Goal: Task Accomplishment & Management: Manage account settings

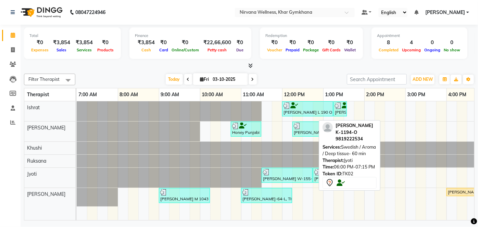
scroll to position [0, 264]
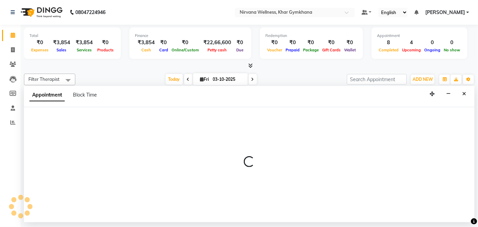
select select "68038"
select select "tentative"
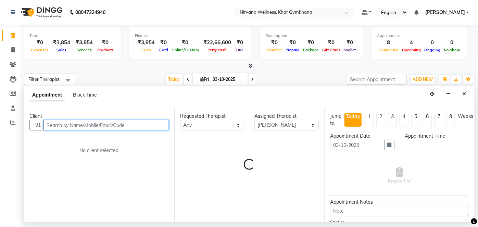
select select "1260"
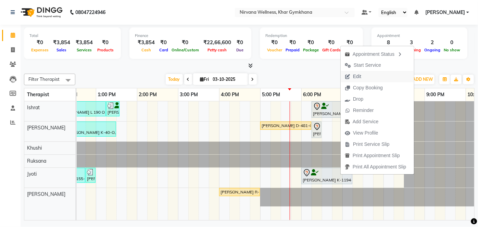
click at [353, 76] on span "Edit" at bounding box center [357, 76] width 8 height 7
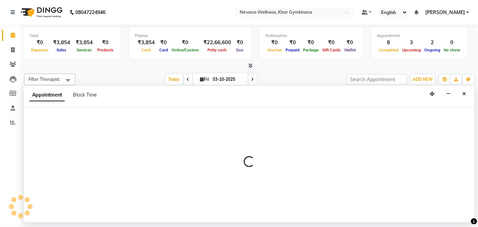
select select "tentative"
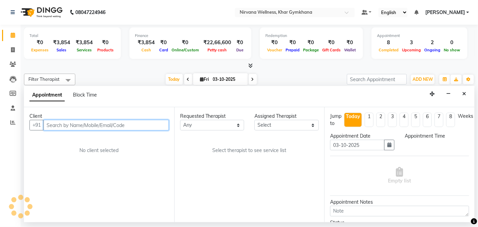
scroll to position [0, 259]
select select "78895"
select select "1080"
select select "3392"
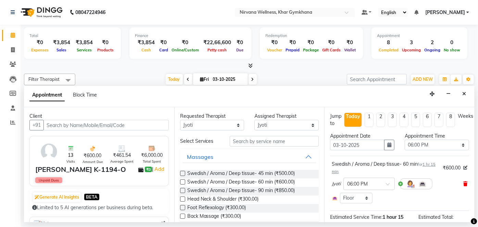
click at [463, 181] on icon at bounding box center [465, 183] width 4 height 5
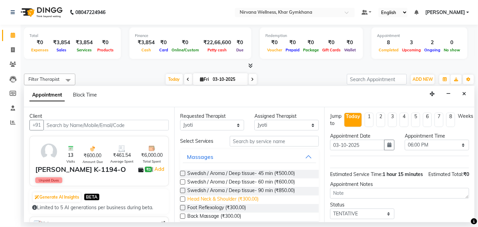
click at [234, 200] on span "Head Neck & Shoulder (₹300.00)" at bounding box center [223, 199] width 72 height 9
checkbox input "false"
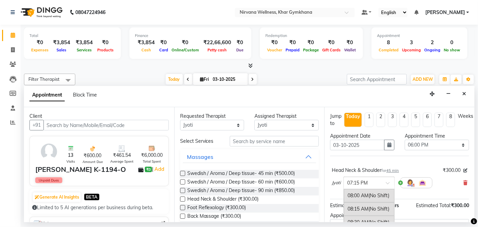
click at [344, 182] on div at bounding box center [369, 182] width 51 height 7
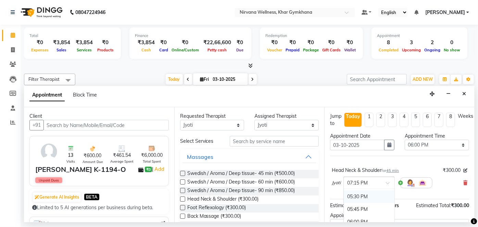
scroll to position [486, 0]
click at [358, 210] on div "05:45 PM" at bounding box center [369, 216] width 51 height 13
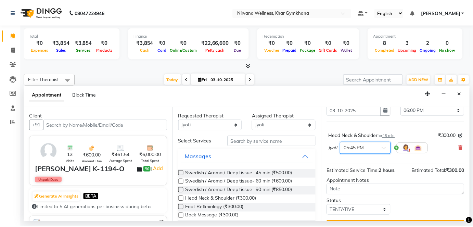
scroll to position [51, 0]
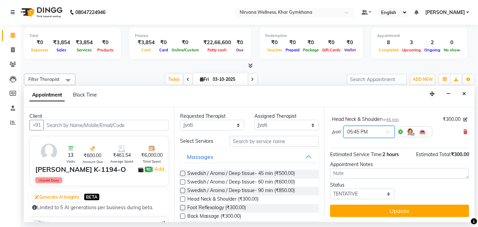
click at [359, 209] on button "Update" at bounding box center [399, 211] width 139 height 12
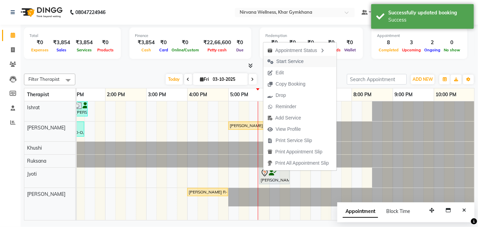
click at [285, 63] on span "Start Service" at bounding box center [289, 61] width 27 height 7
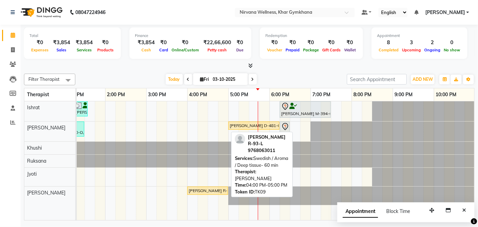
click at [217, 188] on div "[PERSON_NAME] R-93-L, TK09, 04:00 PM-05:00 PM, Swedish / Aroma / Deep tissue- 6…" at bounding box center [207, 191] width 39 height 6
select select "7"
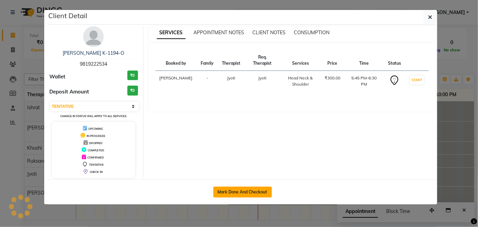
click at [232, 187] on button "Mark Done And Checkout" at bounding box center [242, 192] width 59 height 11
select select "service"
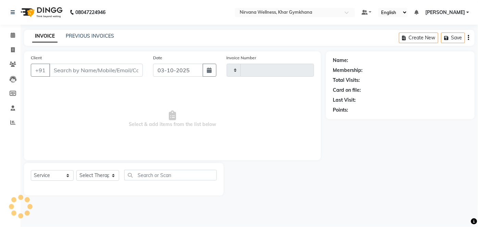
type input "2447"
select select "6844"
select select "3"
type input "9819222534"
select select "78895"
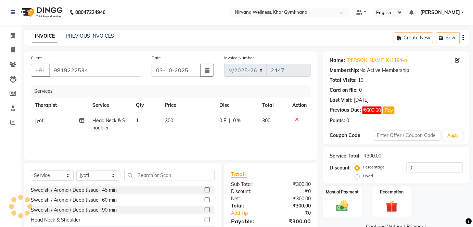
click at [316, 194] on div "₹0" at bounding box center [293, 191] width 45 height 7
click at [344, 196] on div "Manual Payment" at bounding box center [342, 202] width 41 height 33
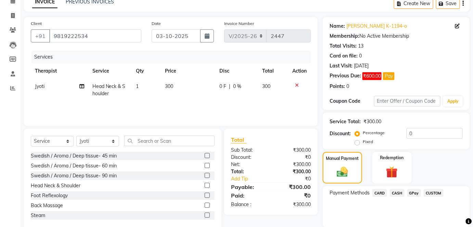
scroll to position [59, 0]
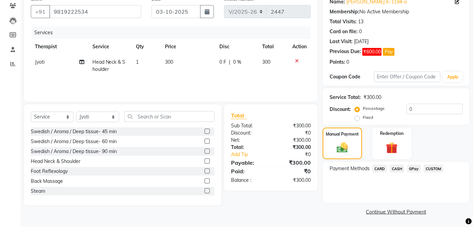
drag, startPoint x: 399, startPoint y: 166, endPoint x: 399, endPoint y: 173, distance: 6.5
click at [399, 166] on span "CASH" at bounding box center [397, 169] width 15 height 8
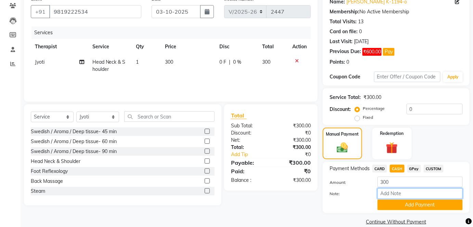
paste input "HL0002768"
type input "HL0002768"
click at [420, 208] on button "Add Payment" at bounding box center [420, 205] width 85 height 11
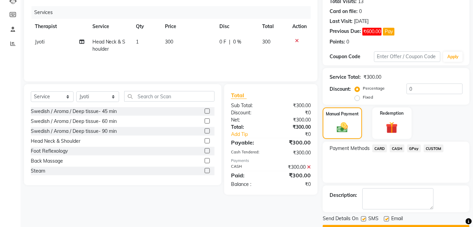
scroll to position [97, 0]
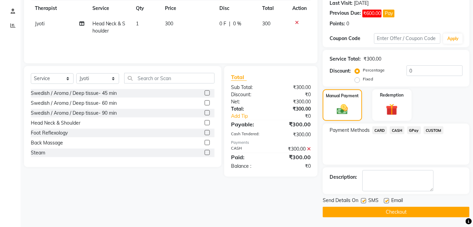
click at [421, 216] on button "Checkout" at bounding box center [396, 212] width 147 height 11
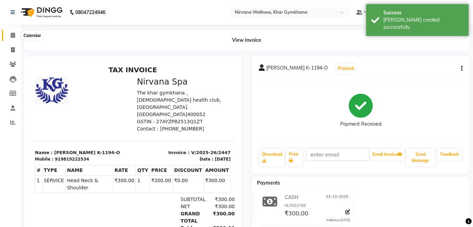
click at [11, 32] on span at bounding box center [13, 35] width 12 height 8
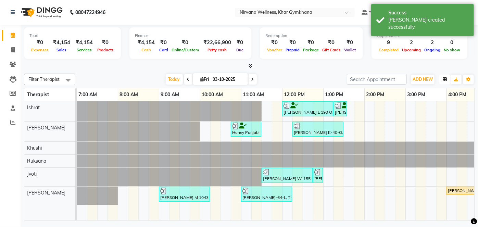
click at [442, 84] on button "button" at bounding box center [444, 80] width 11 height 10
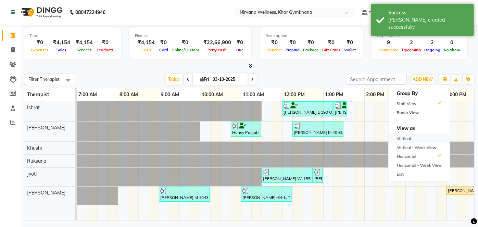
click at [418, 137] on div "Vertical" at bounding box center [419, 138] width 61 height 9
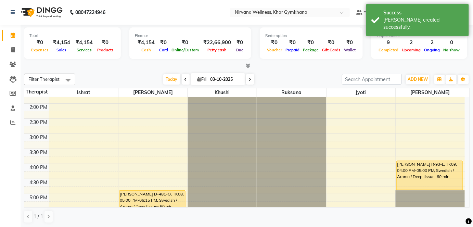
scroll to position [266, 0]
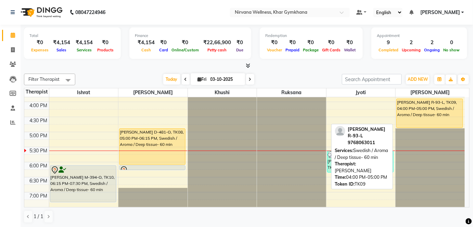
click at [434, 102] on div "[PERSON_NAME] R-93-L, TK09, 04:00 PM-05:00 PM, Swedish / Aroma / Deep tissue- 6…" at bounding box center [430, 113] width 66 height 29
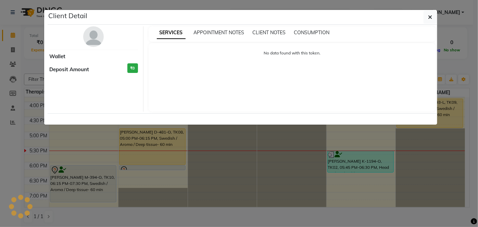
select select "1"
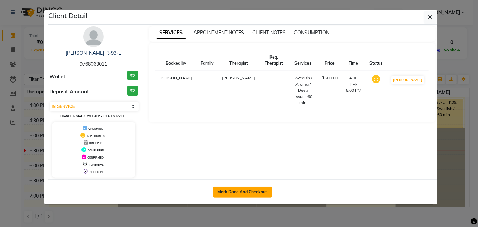
click at [253, 191] on button "Mark Done And Checkout" at bounding box center [242, 192] width 59 height 11
select select "6844"
select select "service"
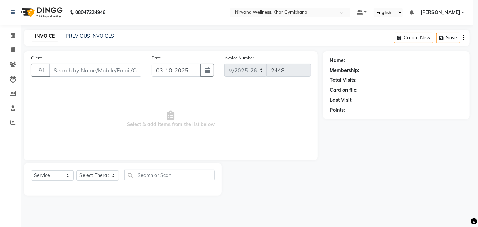
select select "3"
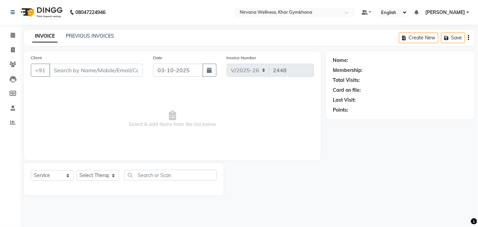
type input "9768063011"
select select "79305"
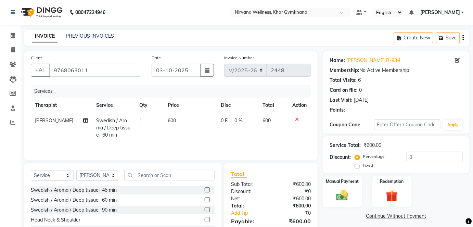
click at [347, 191] on img at bounding box center [342, 196] width 19 height 14
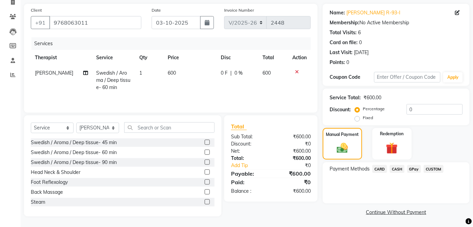
scroll to position [48, 0]
click at [395, 168] on span "CASH" at bounding box center [397, 169] width 15 height 8
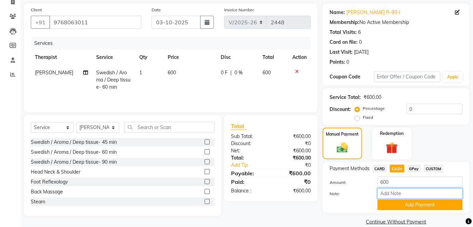
paste input "HL0002768"
click at [404, 199] on div "Note: HL0002768" at bounding box center [396, 194] width 143 height 12
type input "HL0002768"
click at [405, 202] on button "Add Payment" at bounding box center [420, 205] width 85 height 11
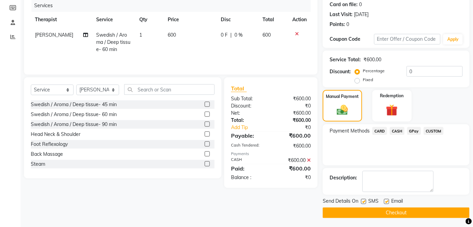
scroll to position [86, 0]
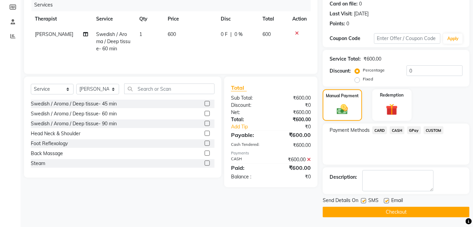
click at [404, 214] on button "Checkout" at bounding box center [396, 212] width 147 height 11
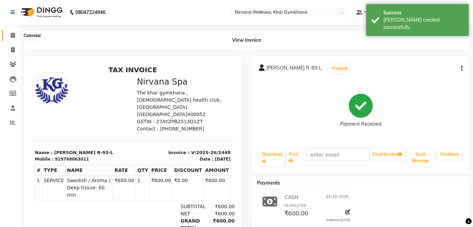
click at [13, 35] on icon at bounding box center [13, 35] width 4 height 5
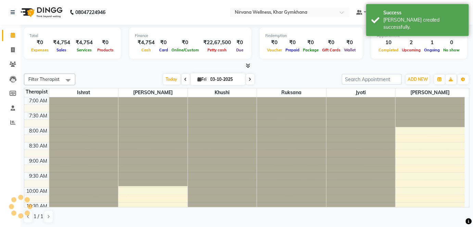
scroll to position [297, 0]
